Goal: Transaction & Acquisition: Obtain resource

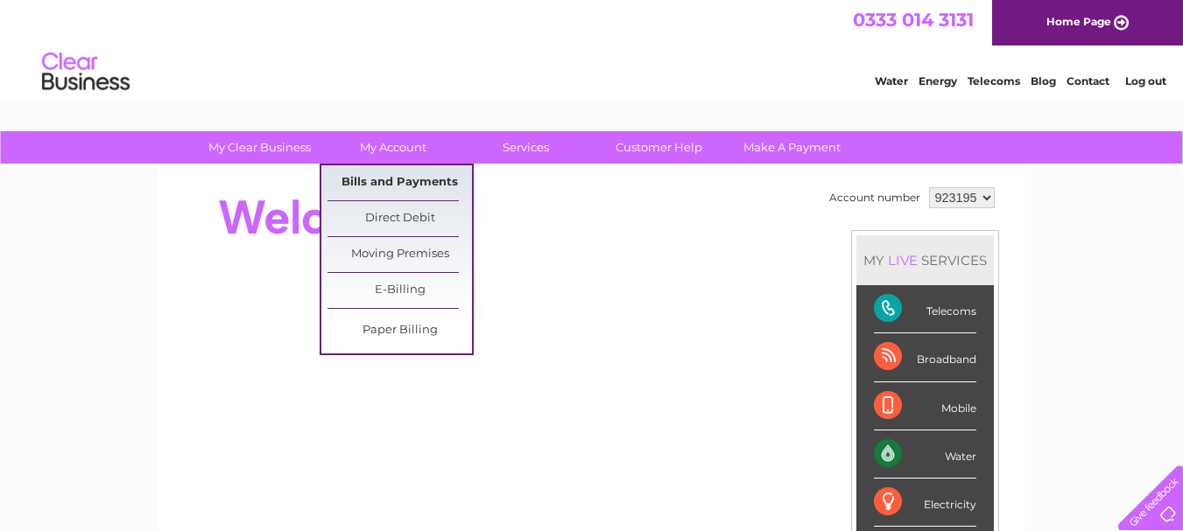
click at [401, 179] on link "Bills and Payments" at bounding box center [399, 182] width 144 height 35
click at [371, 185] on link "Bills and Payments" at bounding box center [399, 182] width 144 height 35
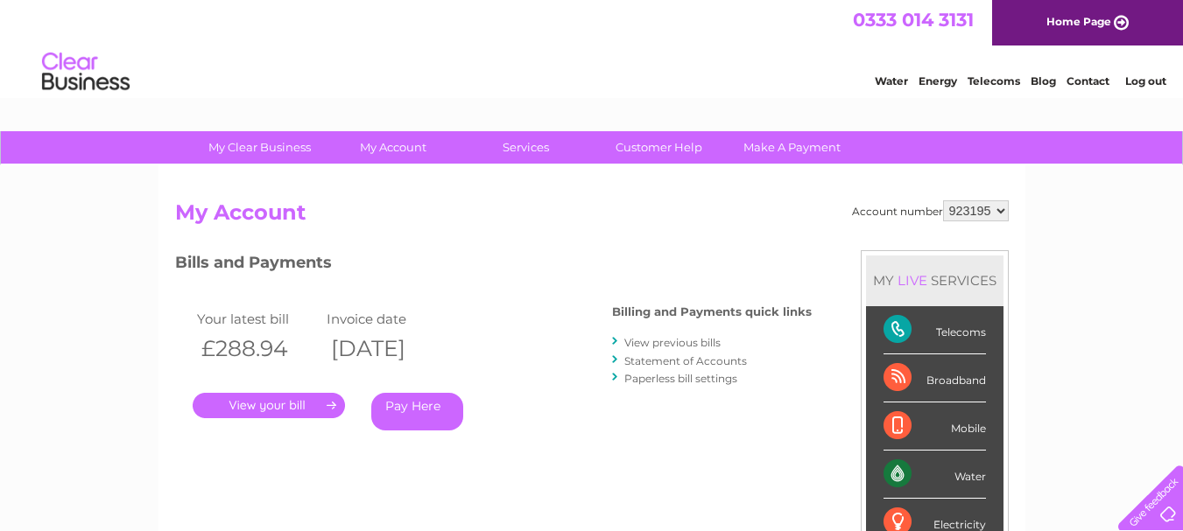
click at [288, 409] on link "." at bounding box center [269, 405] width 152 height 25
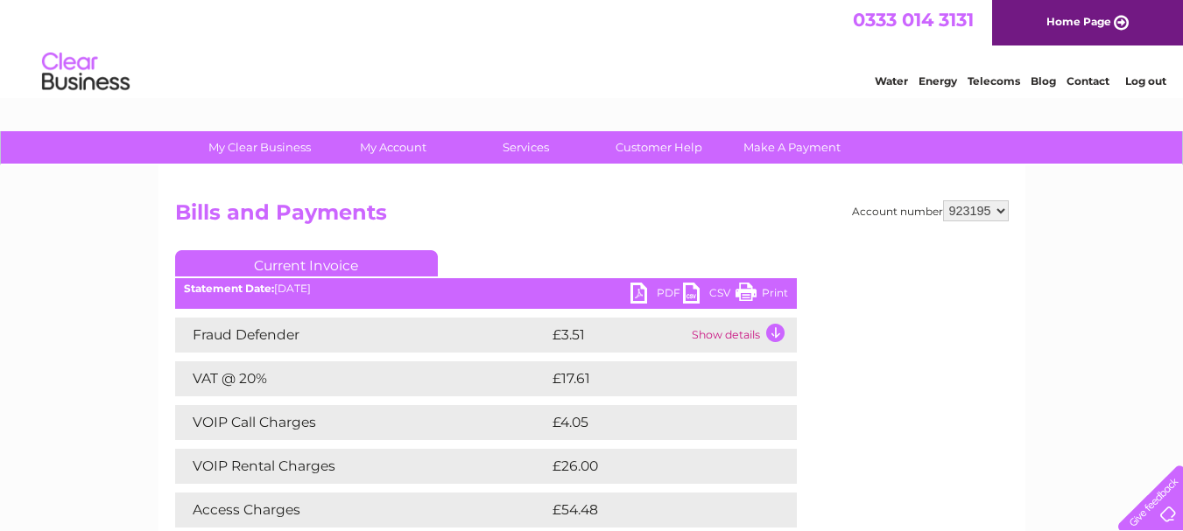
click at [636, 295] on link "PDF" at bounding box center [656, 295] width 53 height 25
